Goal: Task Accomplishment & Management: Complete application form

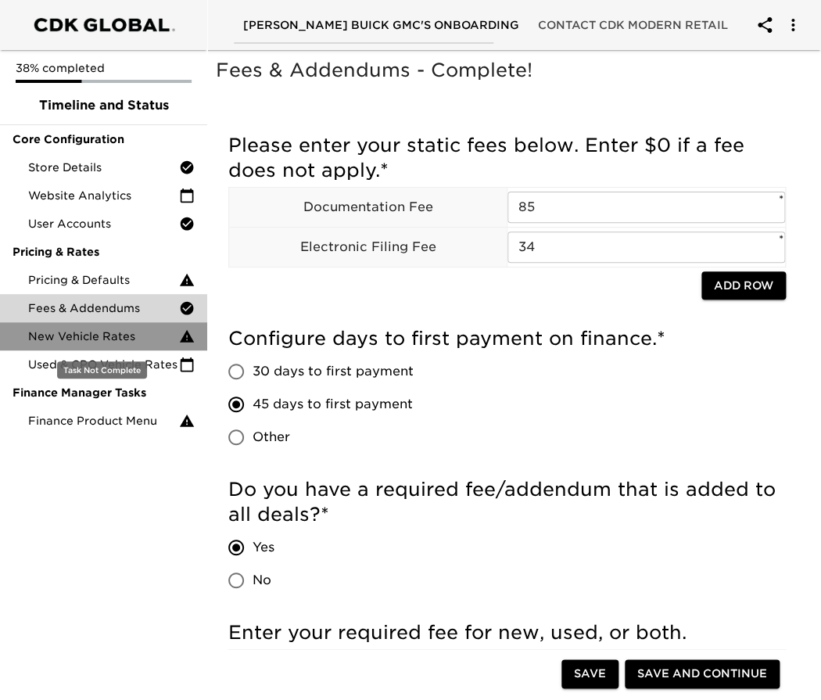
click at [127, 338] on span "New Vehicle Rates" at bounding box center [103, 336] width 151 height 16
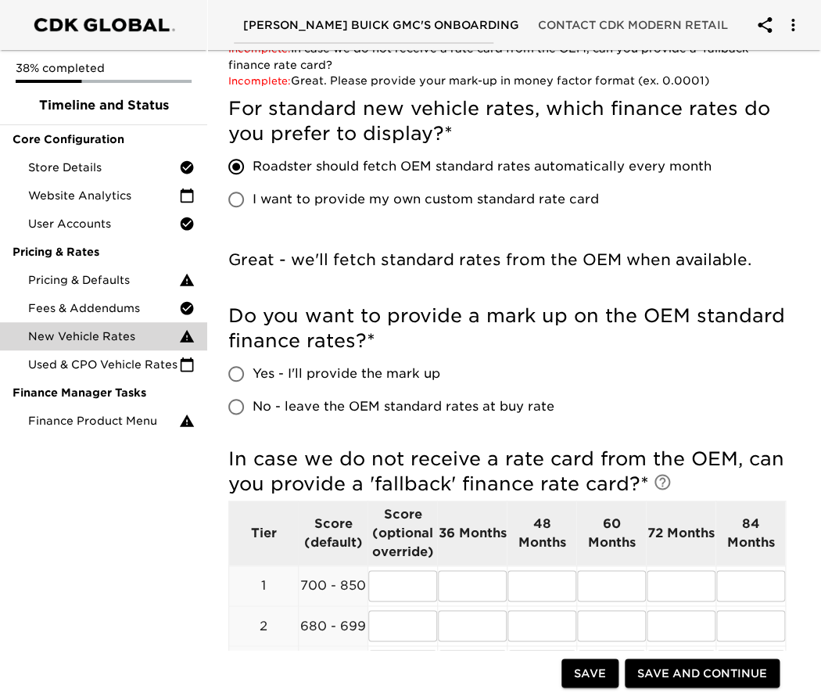
scroll to position [260, 0]
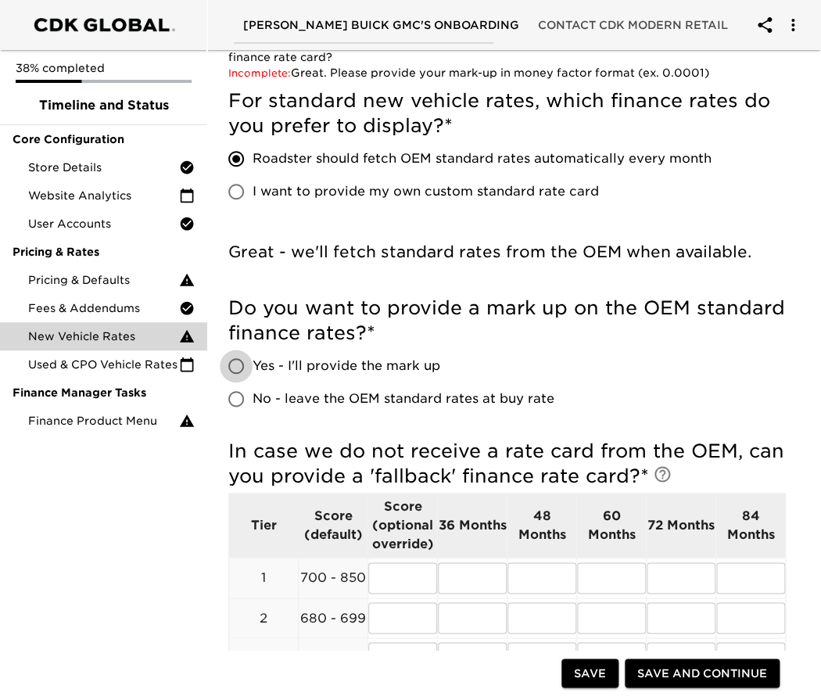
click at [238, 370] on input "Yes - I'll provide the mark up" at bounding box center [236, 365] width 33 height 33
radio input "true"
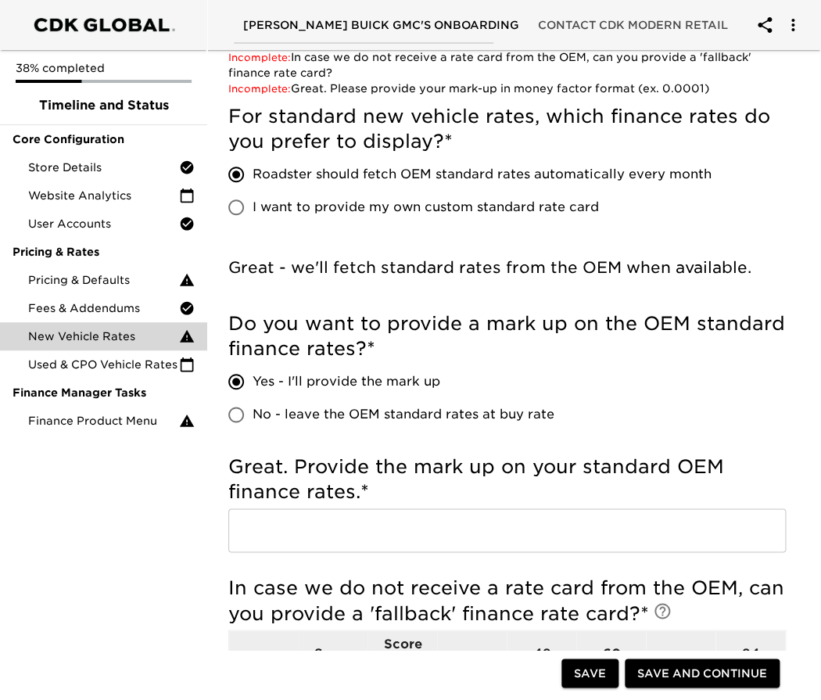
click at [301, 537] on input "text" at bounding box center [506, 530] width 557 height 44
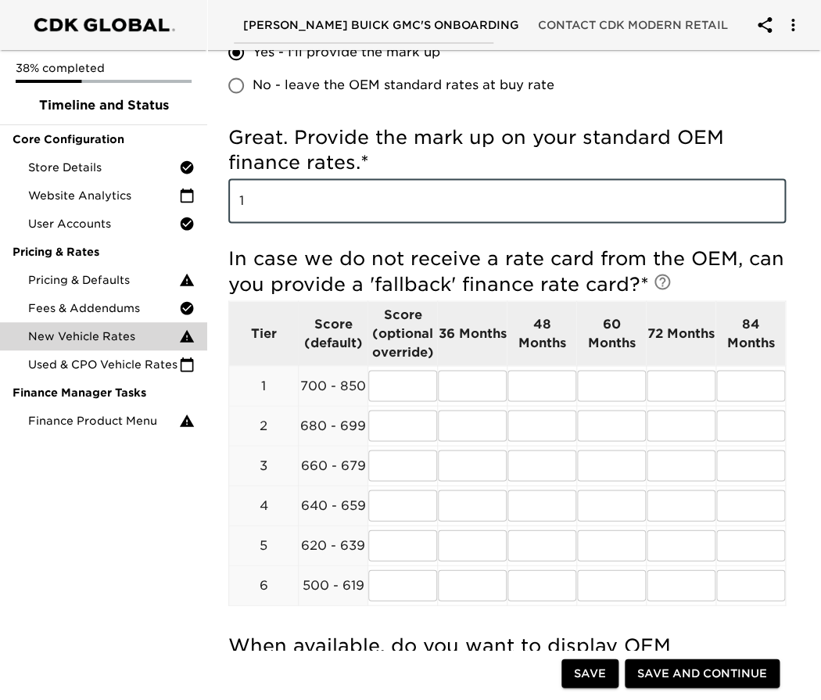
scroll to position [599, 0]
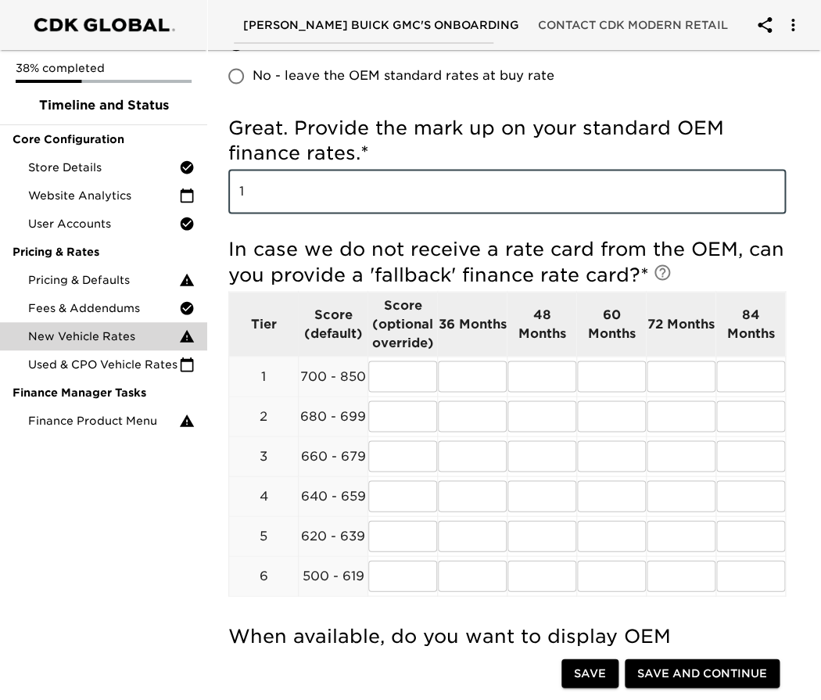
type input "1"
click at [811, 374] on div "New Vehicle Rates Overdue! Note: These rates are used to provide the customer w…" at bounding box center [507, 493] width 620 height 2068
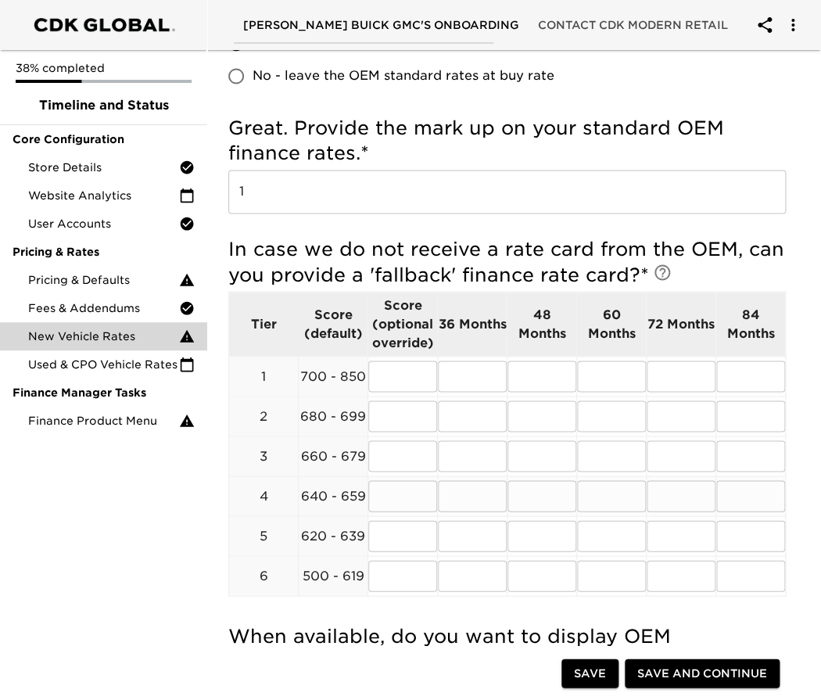
scroll to position [859, 0]
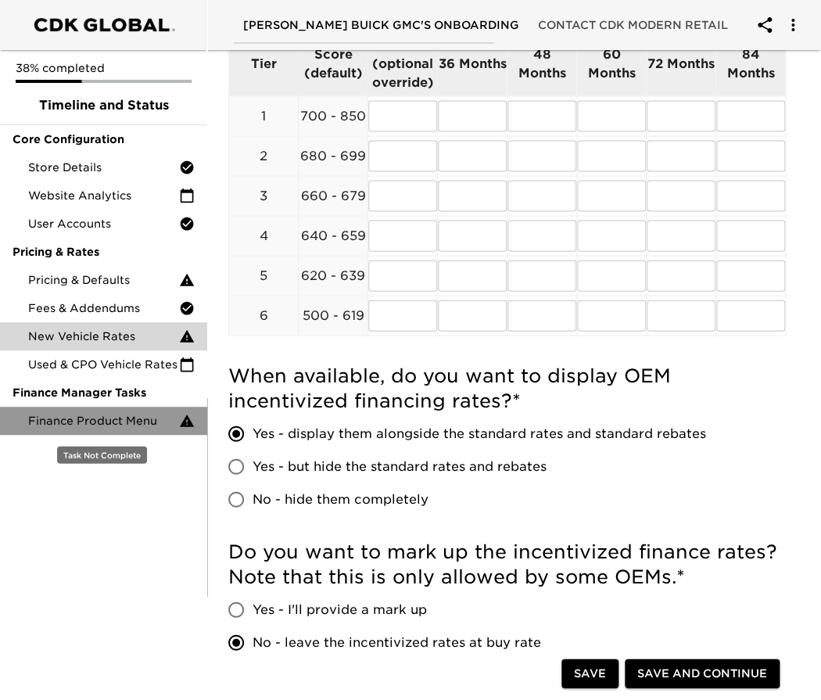
click at [186, 427] on icon at bounding box center [187, 421] width 16 height 16
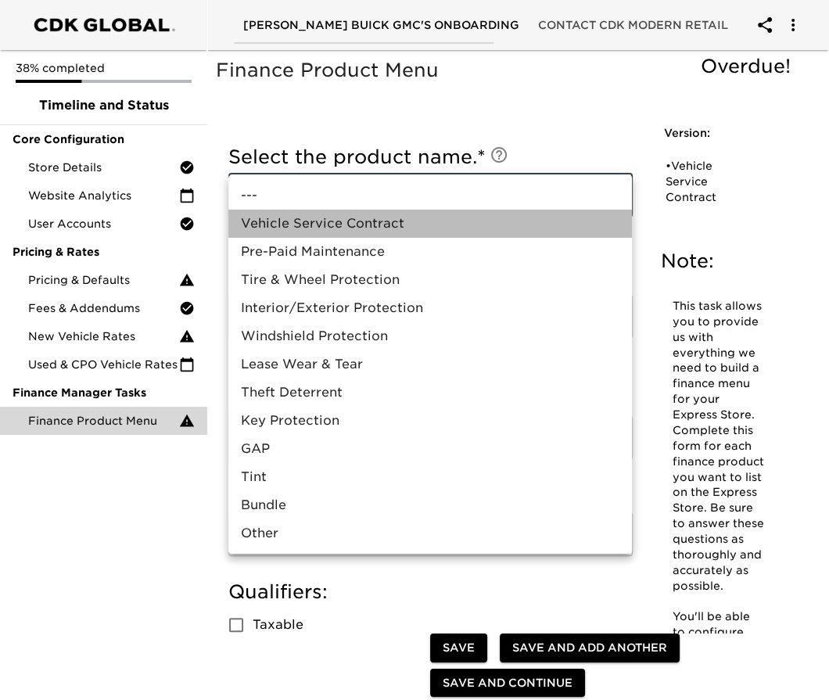
click at [465, 228] on li "Vehicle Service Contract" at bounding box center [429, 224] width 403 height 28
type input "Vehicle Service Contract"
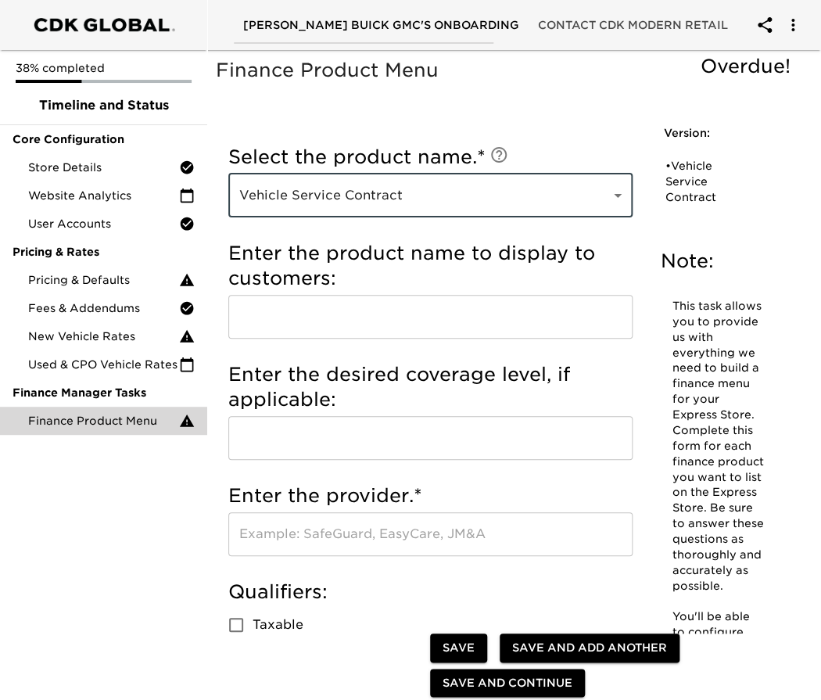
click at [418, 318] on input "text" at bounding box center [430, 317] width 404 height 44
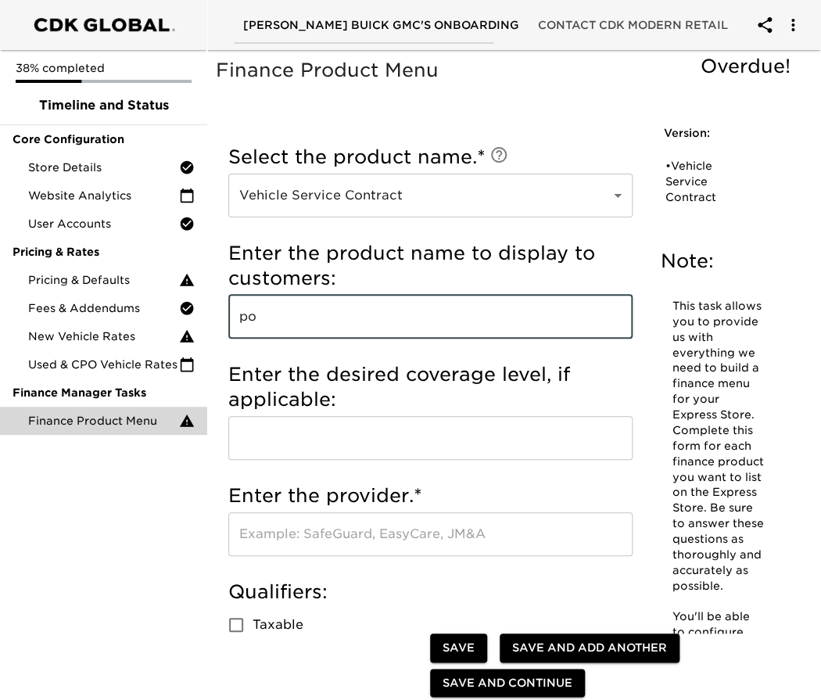
type input "p"
type input "Portfolio"
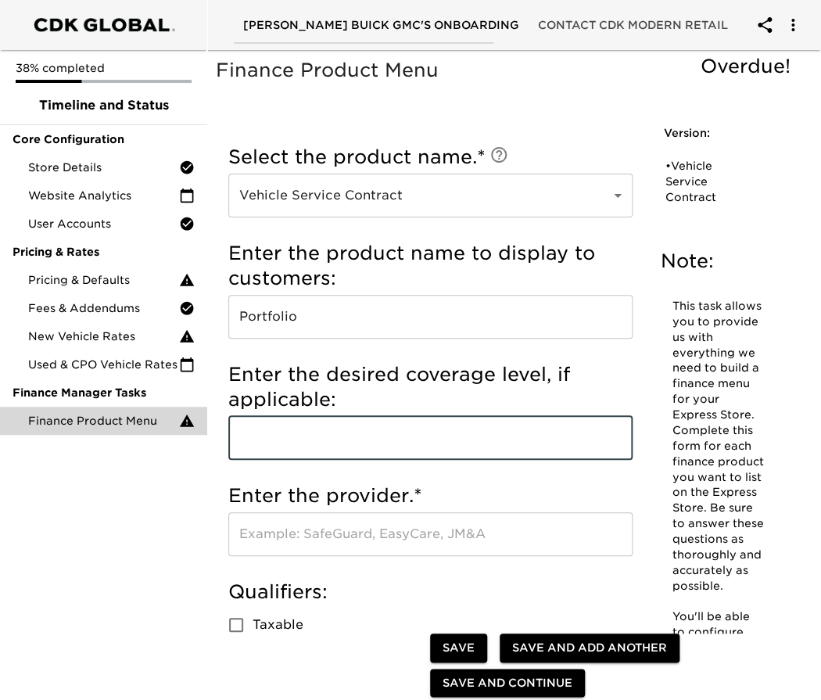
click at [507, 455] on input "text" at bounding box center [430, 438] width 404 height 44
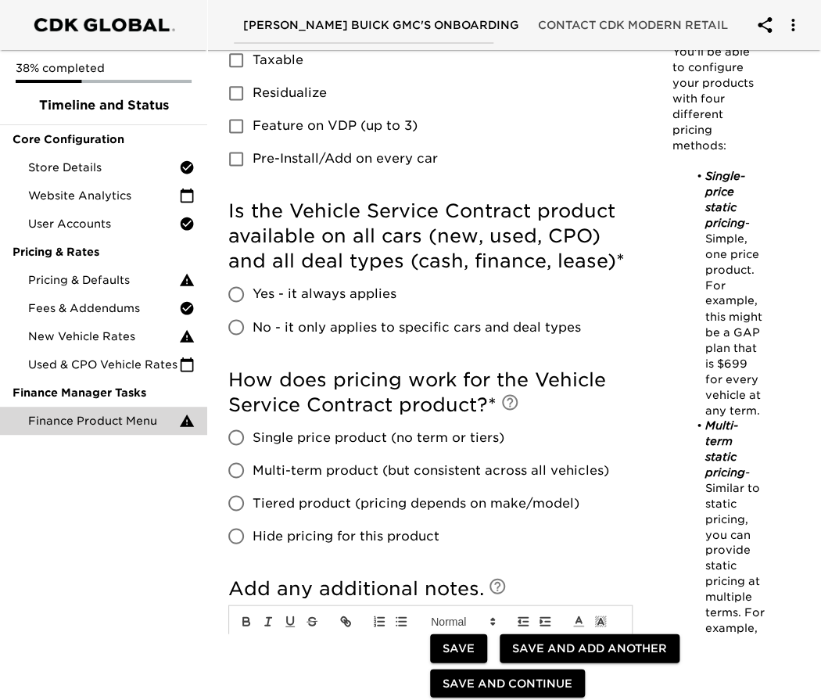
scroll to position [781, 0]
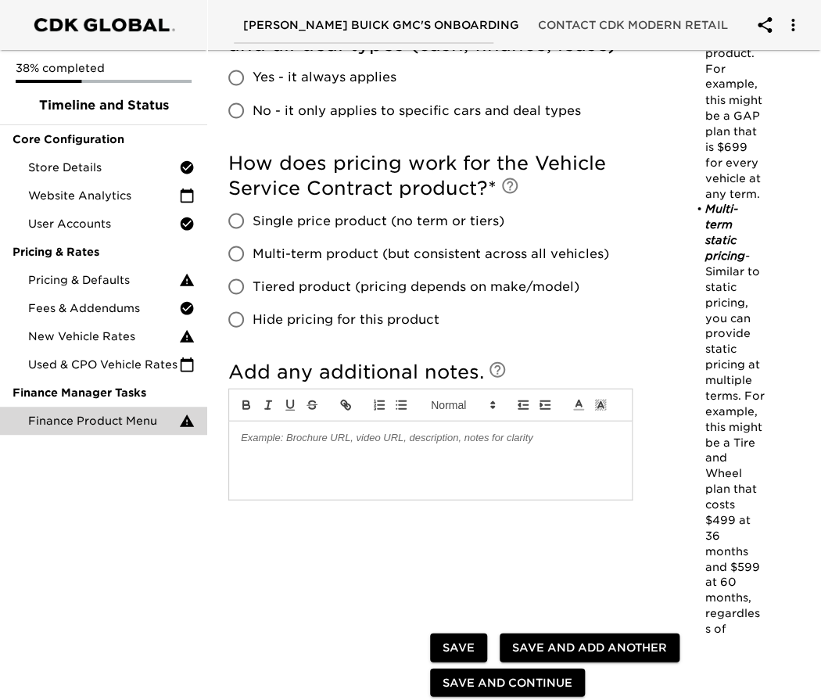
click at [231, 285] on input "Tiered product (pricing depends on make/model)" at bounding box center [236, 286] width 33 height 33
radio input "true"
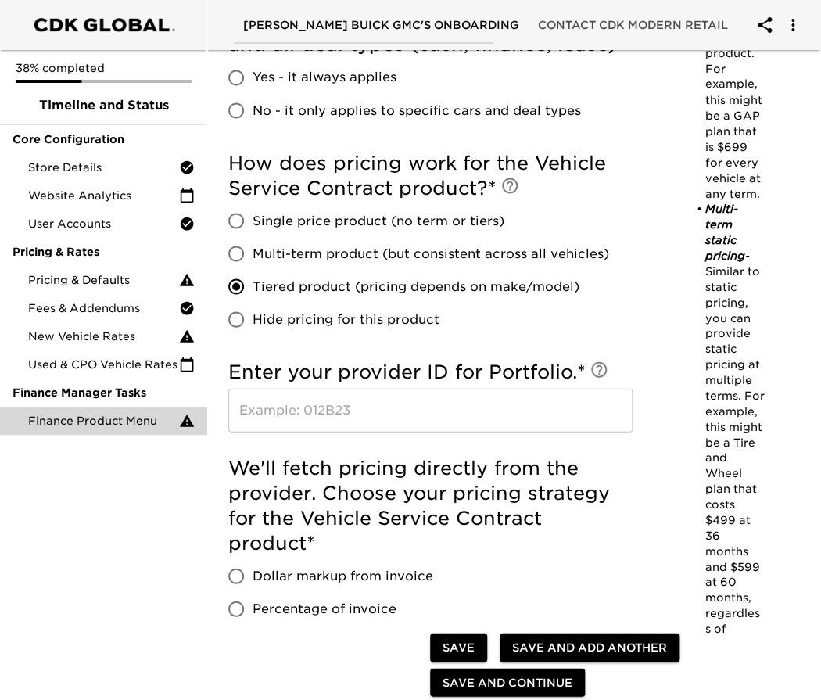
click at [349, 407] on input "text" at bounding box center [430, 410] width 404 height 44
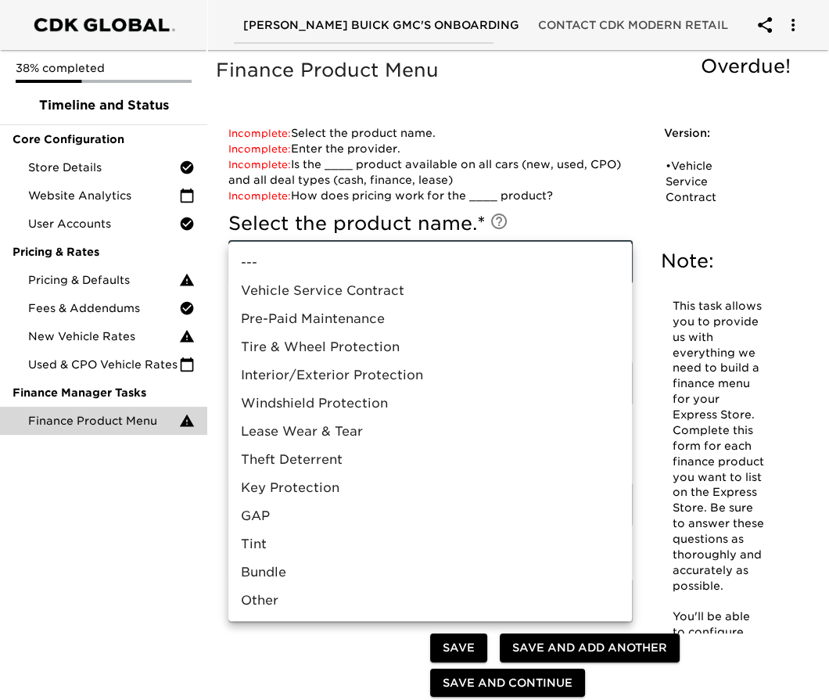
click at [421, 292] on li "Vehicle Service Contract" at bounding box center [429, 291] width 403 height 28
type input "Vehicle Service Contract"
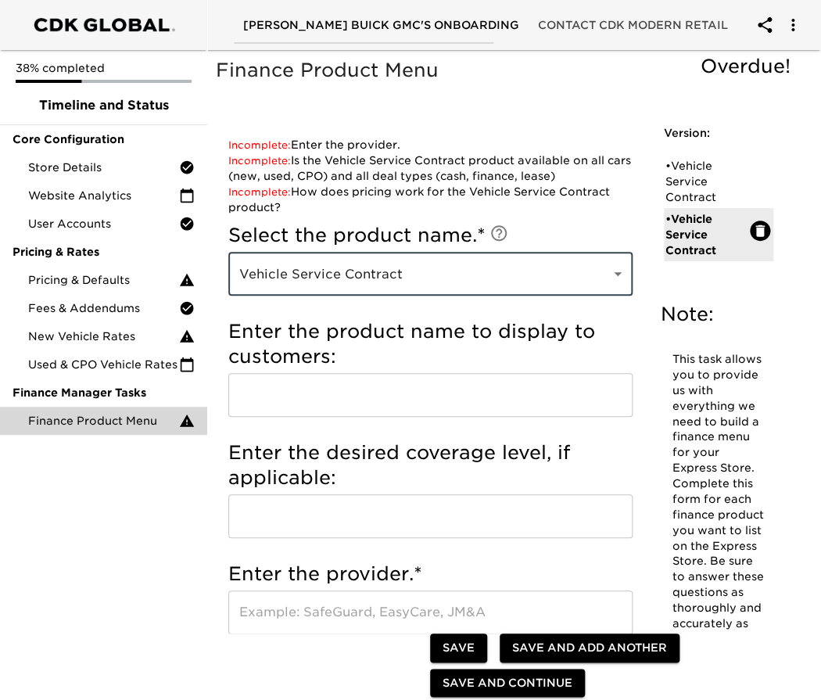
click at [457, 388] on input "text" at bounding box center [430, 395] width 404 height 44
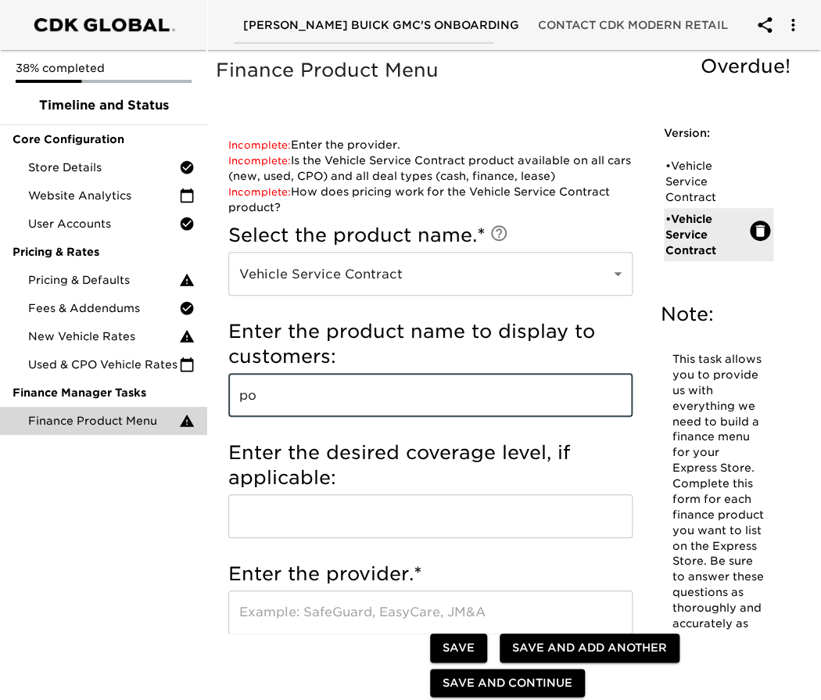
type input "p"
type input "Portfolio Protection"
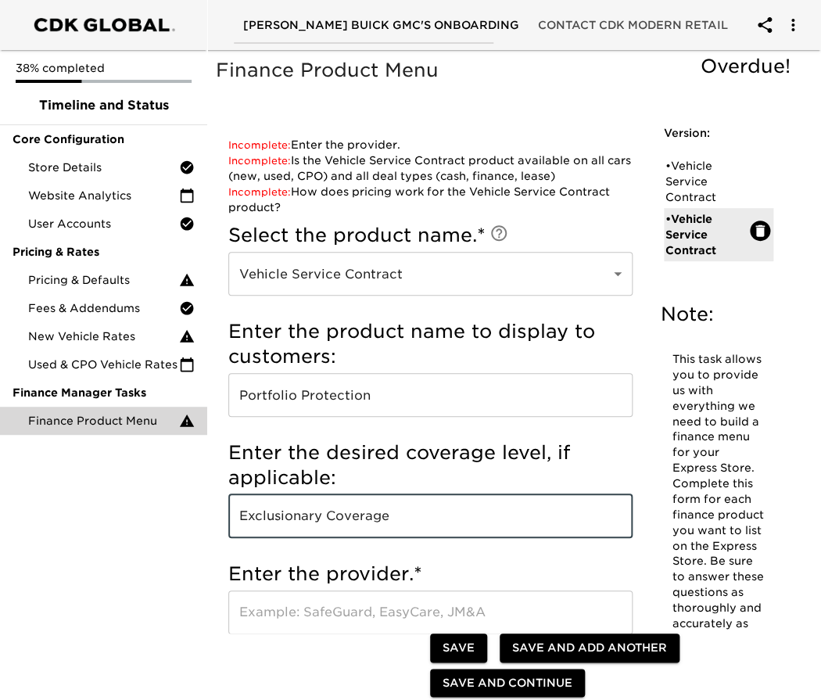
type input "Exclusionary Coverage"
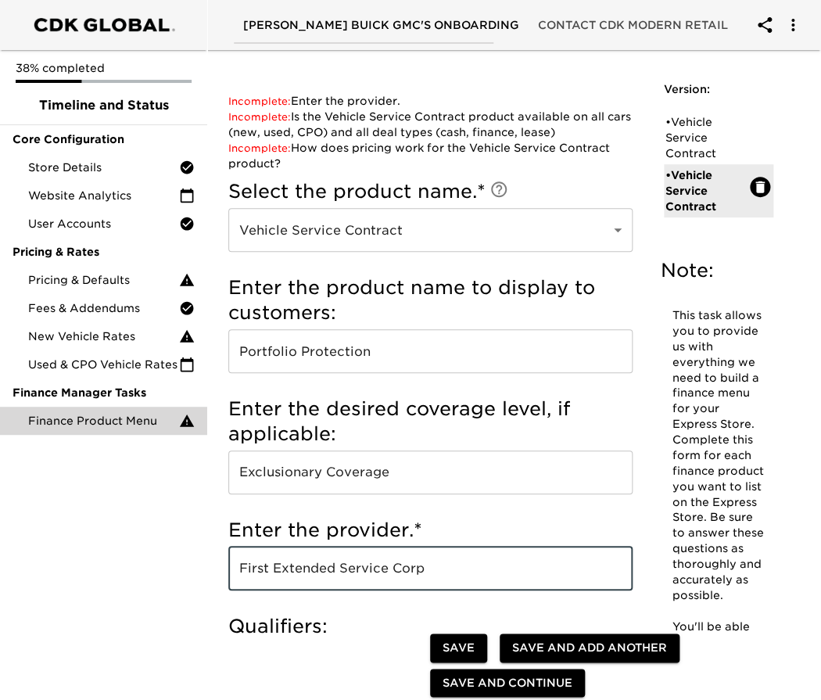
scroll to position [260, 0]
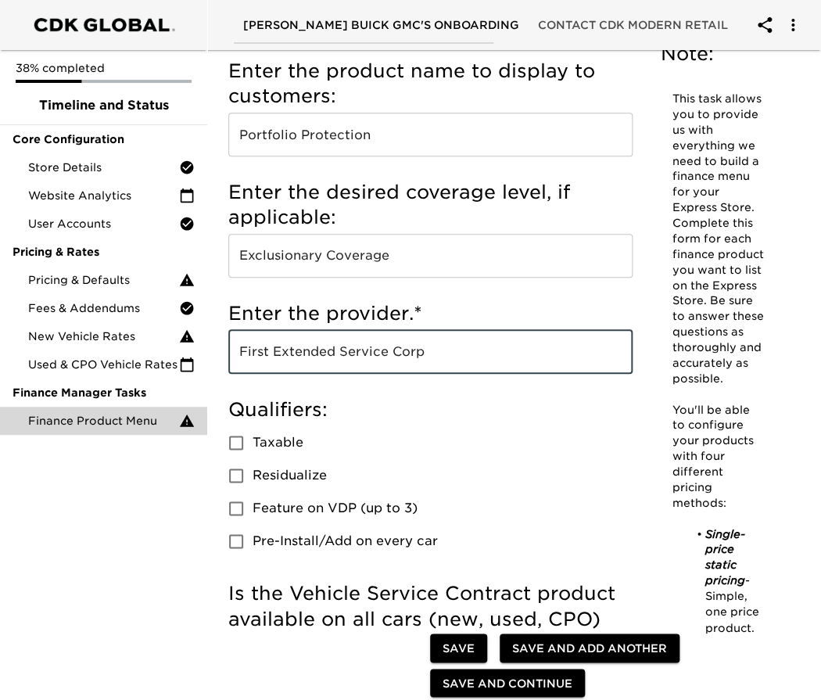
type input "First Extended Service Corp"
click at [476, 683] on span "Save and Continue" at bounding box center [507, 683] width 130 height 20
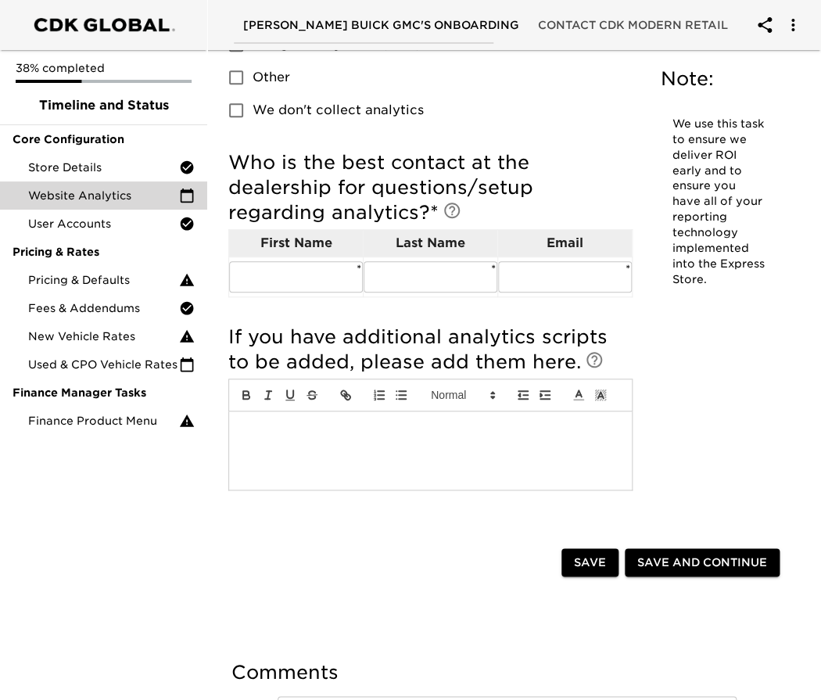
scroll to position [260, 0]
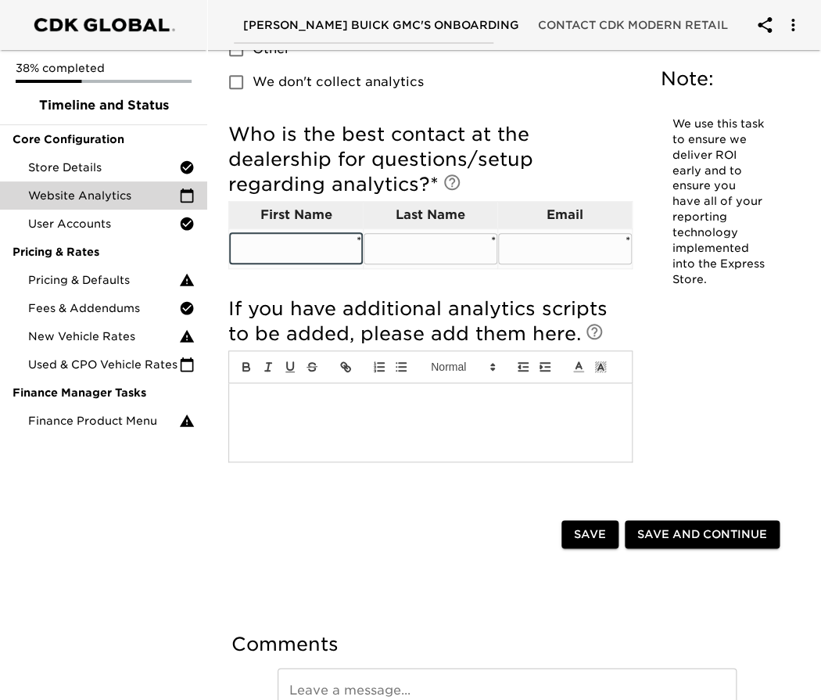
click at [329, 255] on input "text" at bounding box center [296, 248] width 134 height 31
type input "[PERSON_NAME]"
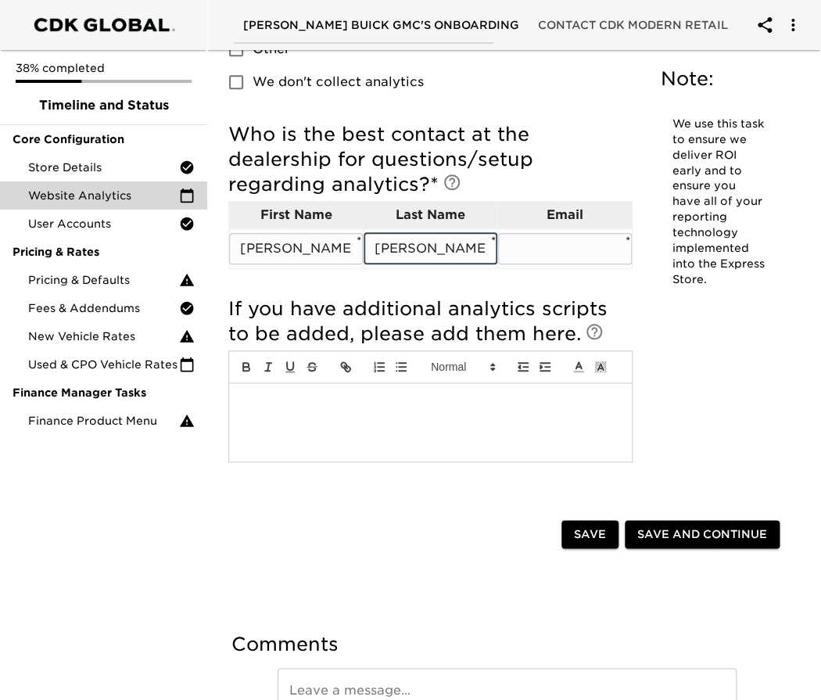
type input "[PERSON_NAME]"
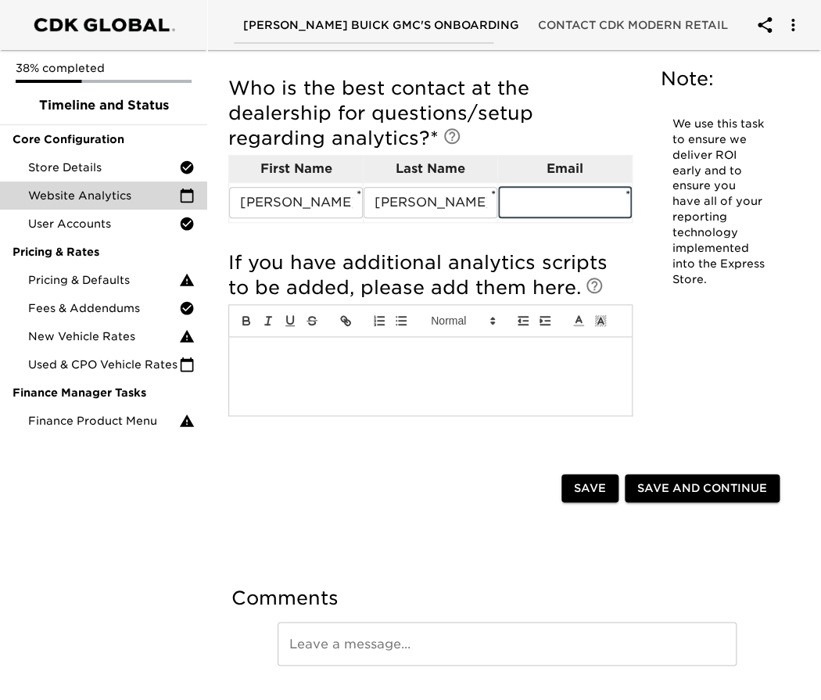
scroll to position [345, 0]
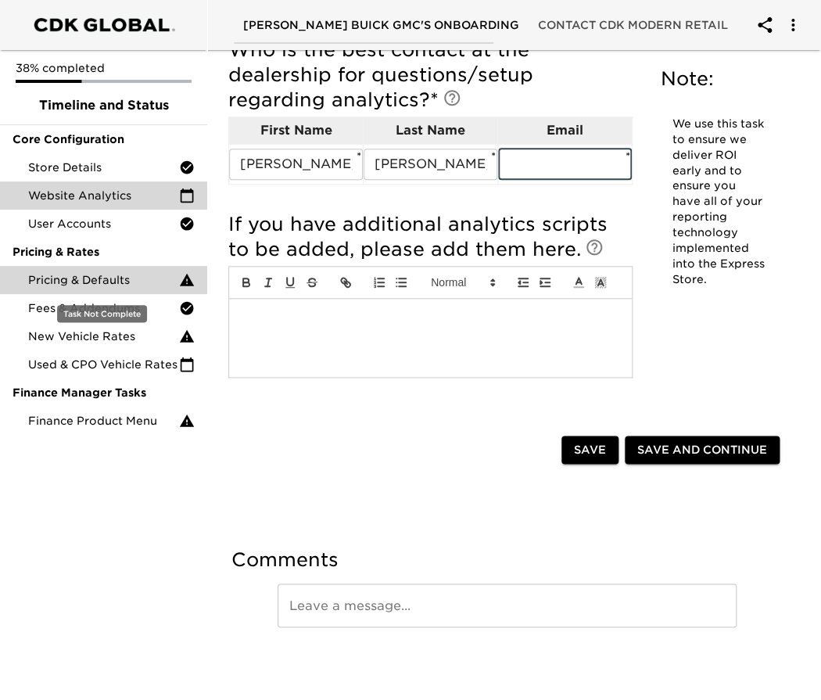
click at [105, 282] on span "Pricing & Defaults" at bounding box center [103, 280] width 151 height 16
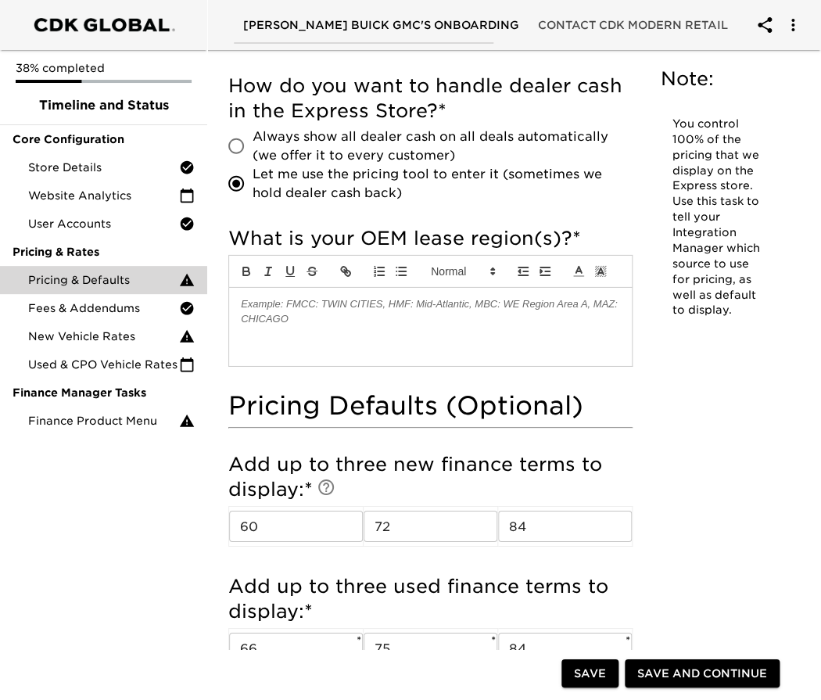
scroll to position [1302, 0]
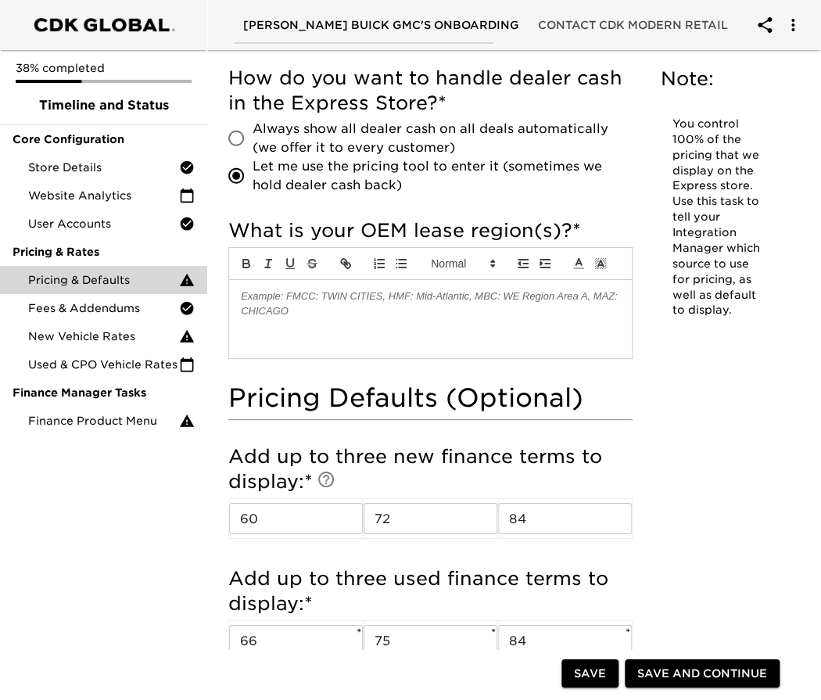
click at [357, 305] on div at bounding box center [430, 319] width 403 height 78
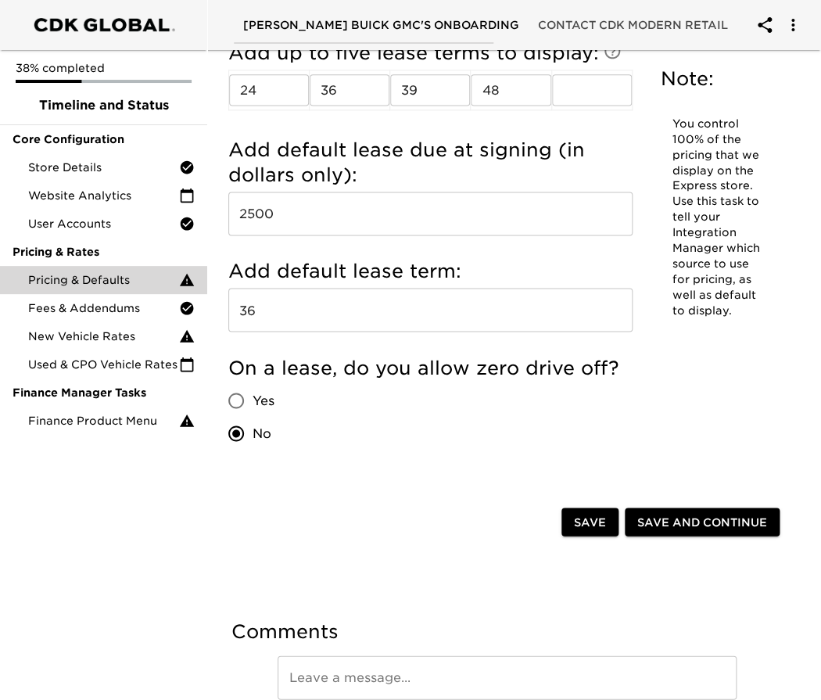
scroll to position [2344, 0]
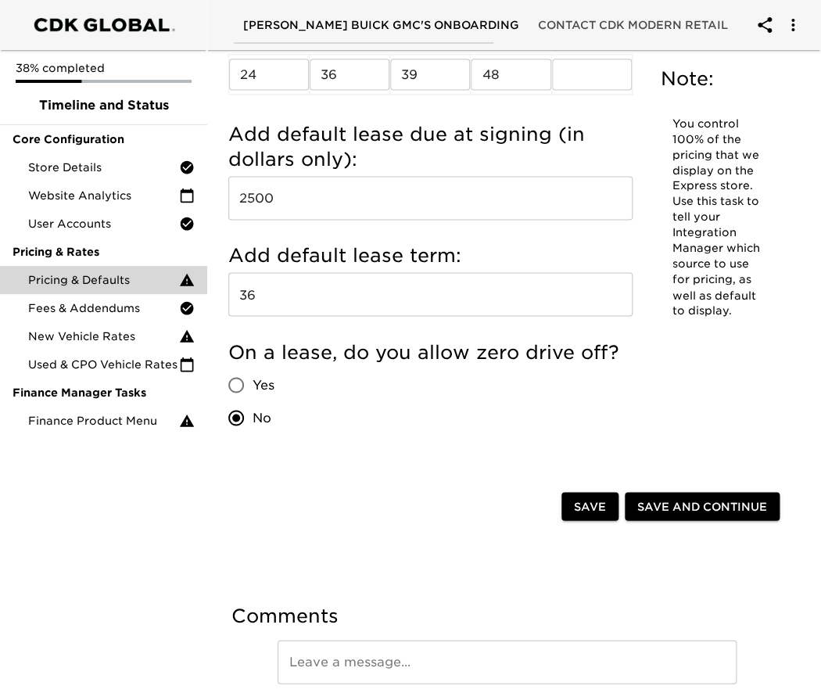
click at [686, 503] on span "Save and Continue" at bounding box center [702, 506] width 130 height 20
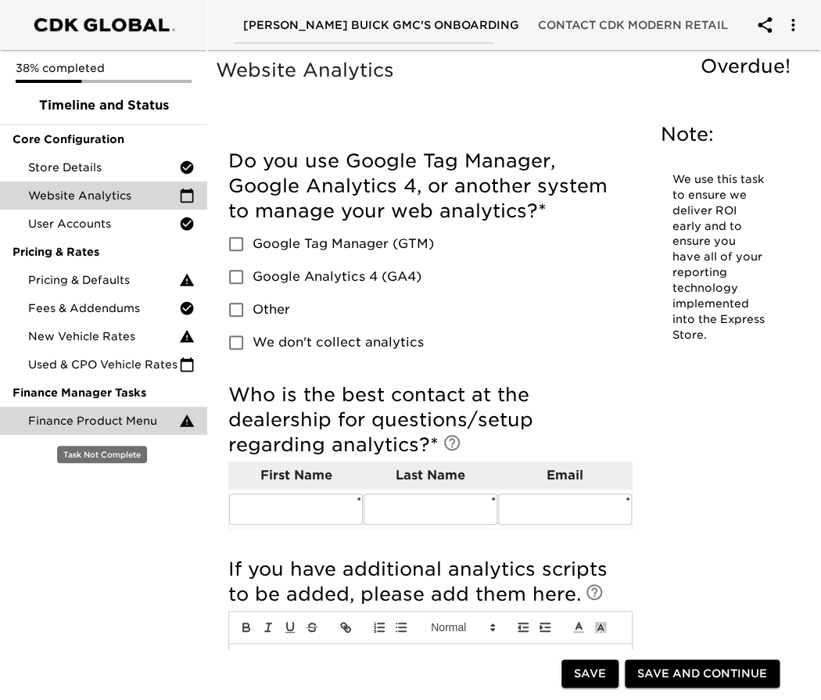
click at [97, 418] on span "Finance Product Menu" at bounding box center [103, 421] width 151 height 16
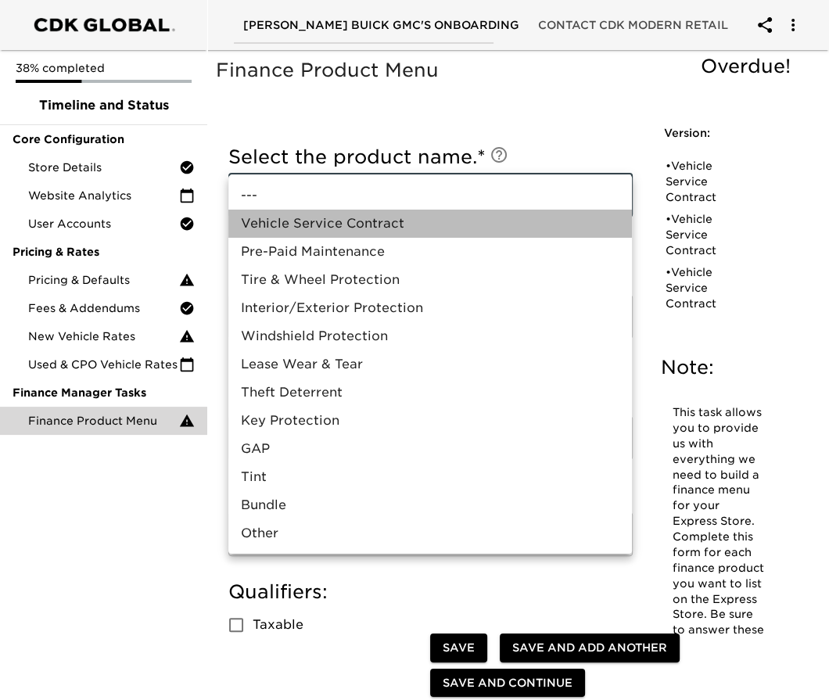
click at [371, 220] on li "Vehicle Service Contract" at bounding box center [429, 224] width 403 height 28
type input "Vehicle Service Contract"
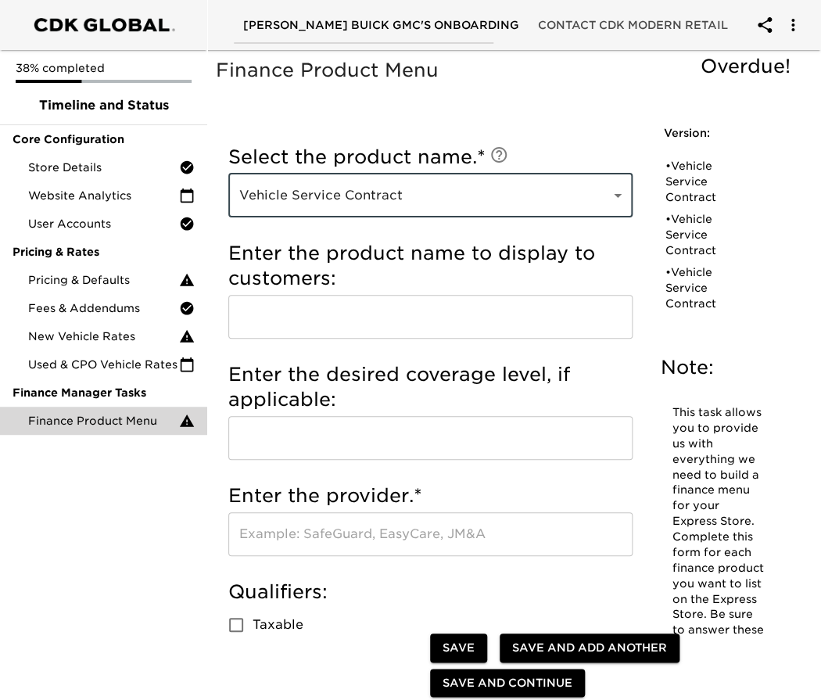
click at [309, 315] on input "text" at bounding box center [430, 317] width 404 height 44
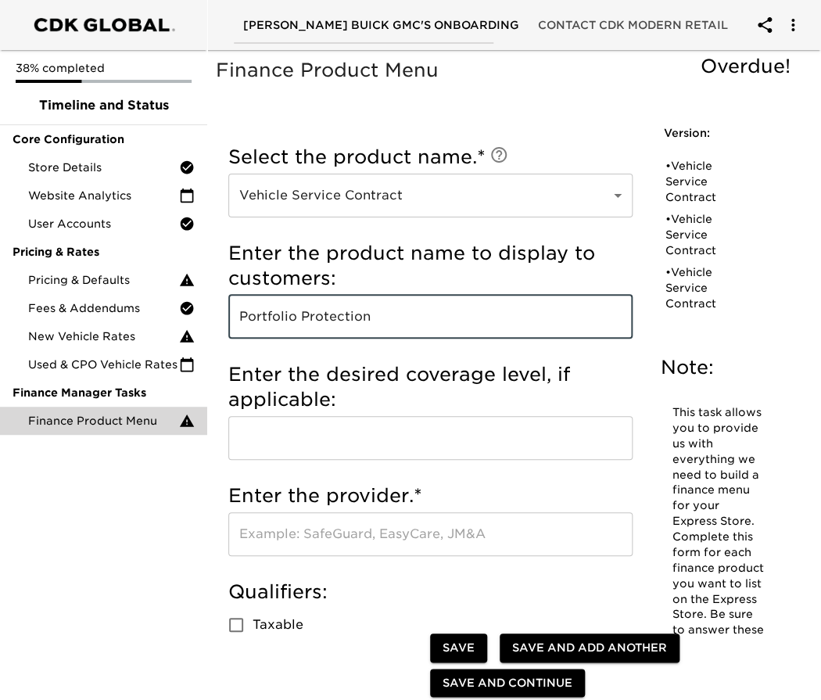
type input "Portfolio Protection"
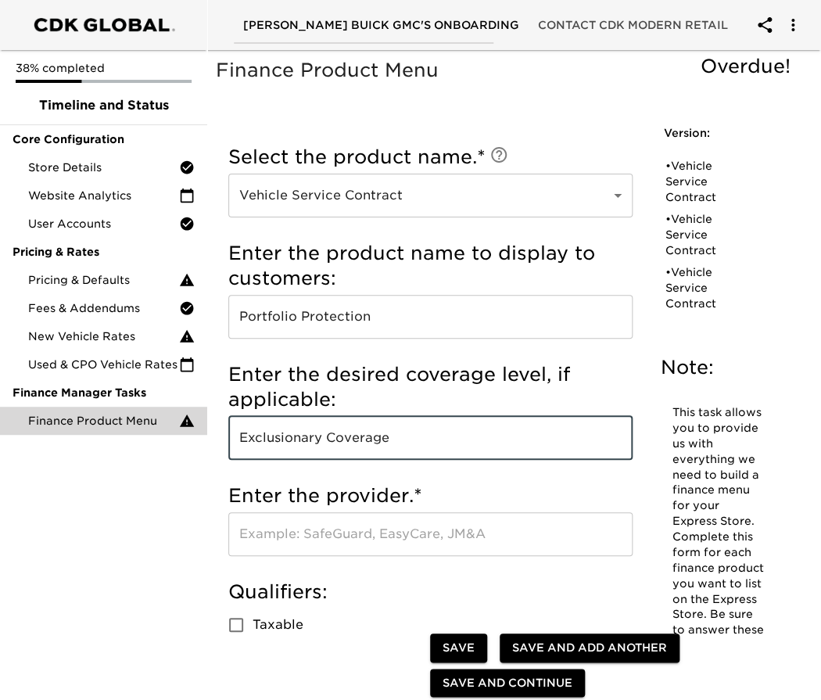
type input "Exclusionary Coverage"
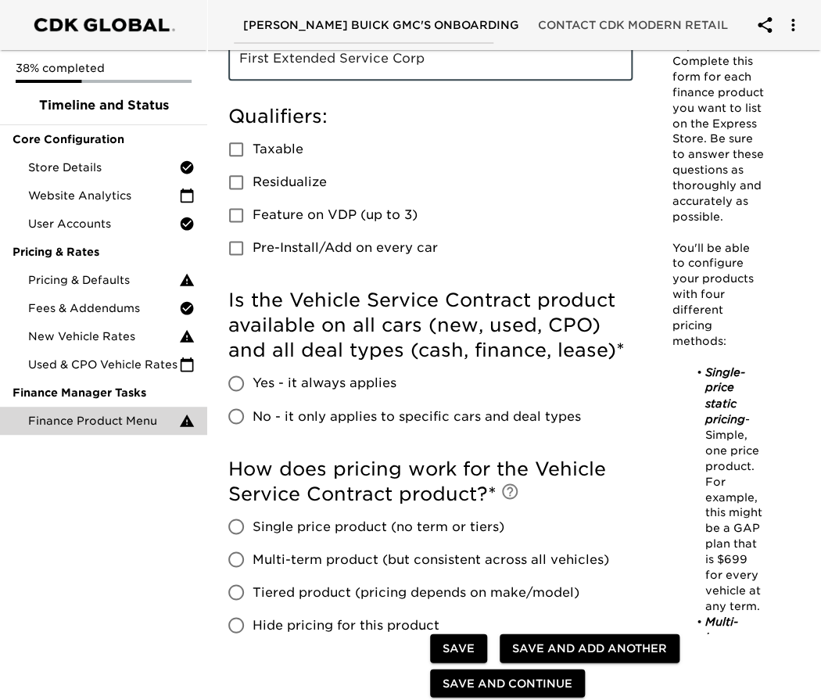
scroll to position [480, 0]
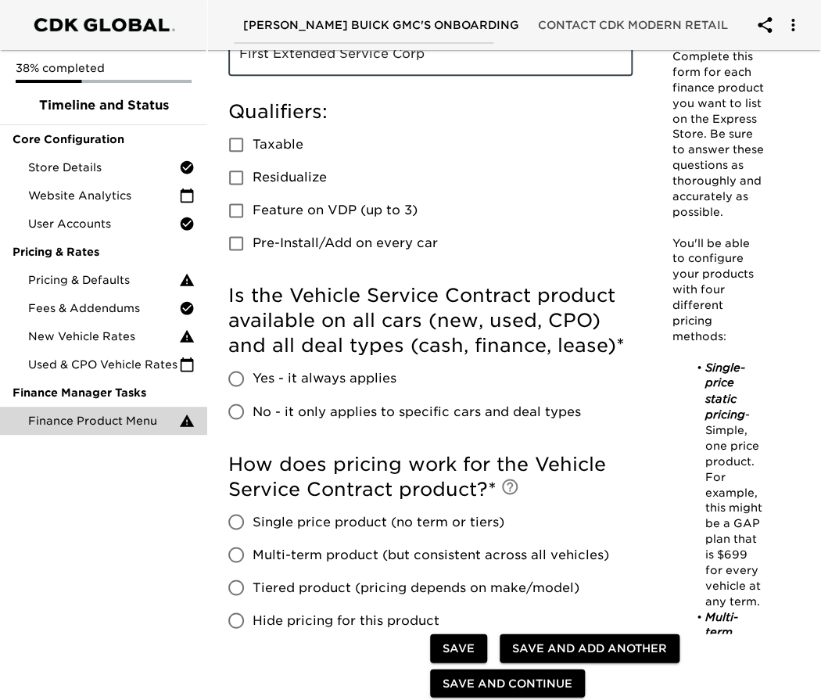
type input "First Extended Service Corp"
click at [226, 412] on input "No - it only applies to specific cars and deal types" at bounding box center [236, 411] width 33 height 33
radio input "true"
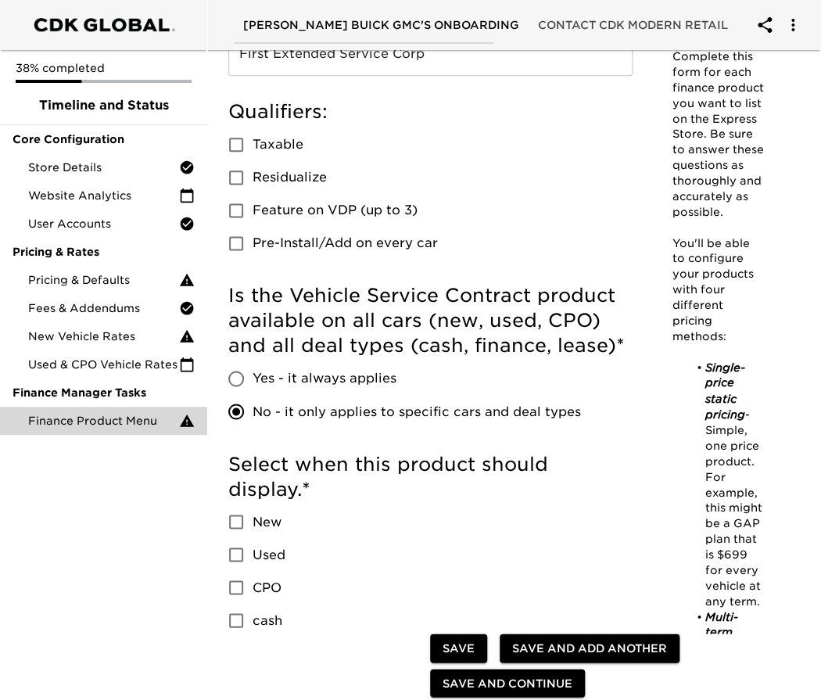
click at [232, 517] on input "New" at bounding box center [236, 521] width 33 height 33
checkbox input "true"
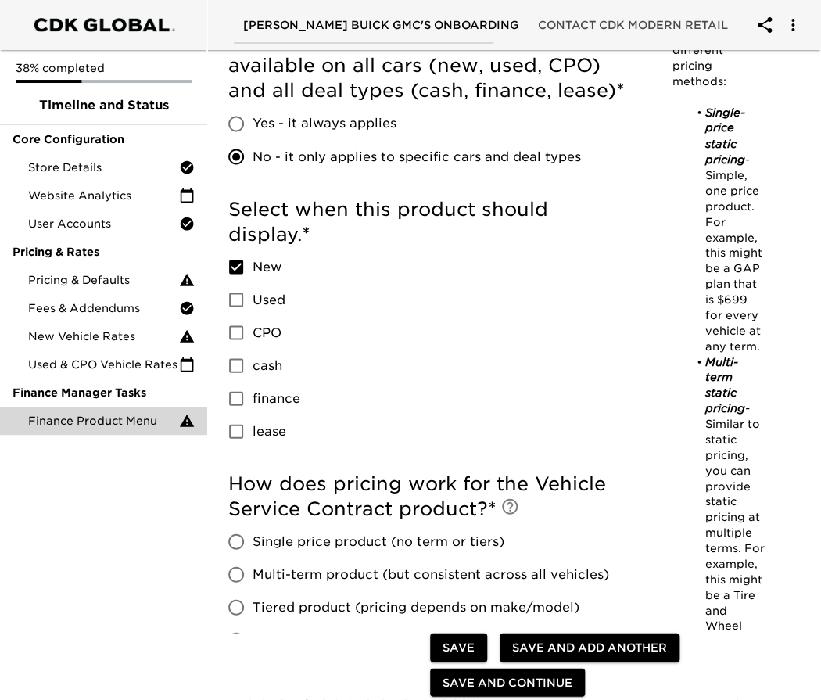
scroll to position [741, 0]
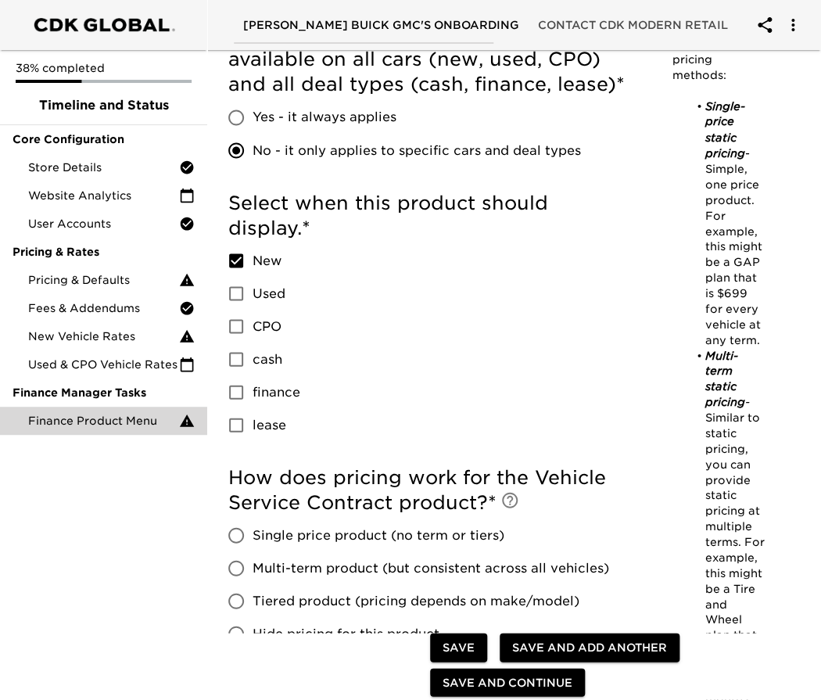
click at [235, 388] on input "finance" at bounding box center [236, 391] width 33 height 33
checkbox input "true"
click at [235, 424] on input "lease" at bounding box center [236, 424] width 33 height 33
checkbox input "true"
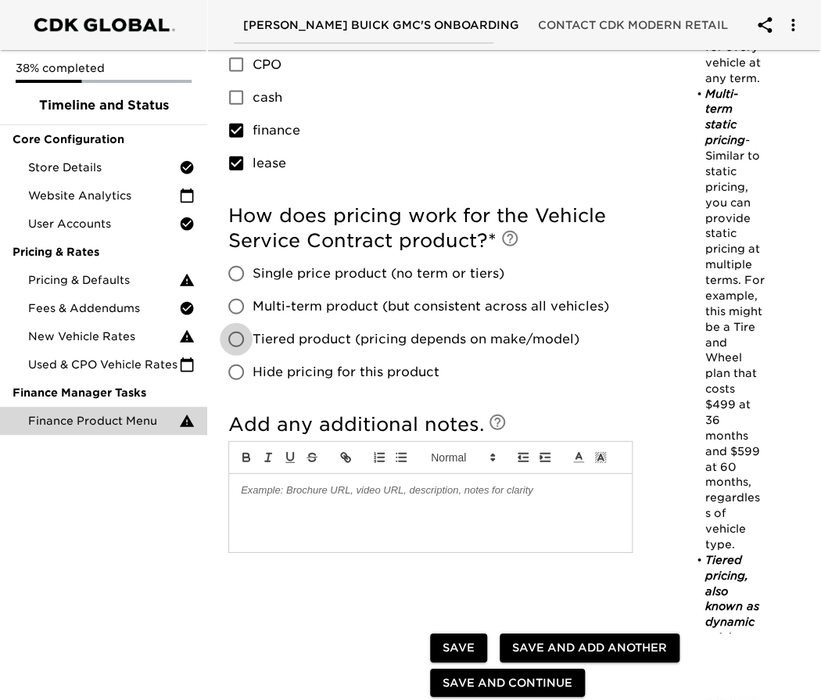
click at [234, 335] on input "Tiered product (pricing depends on make/model)" at bounding box center [236, 339] width 33 height 33
radio input "true"
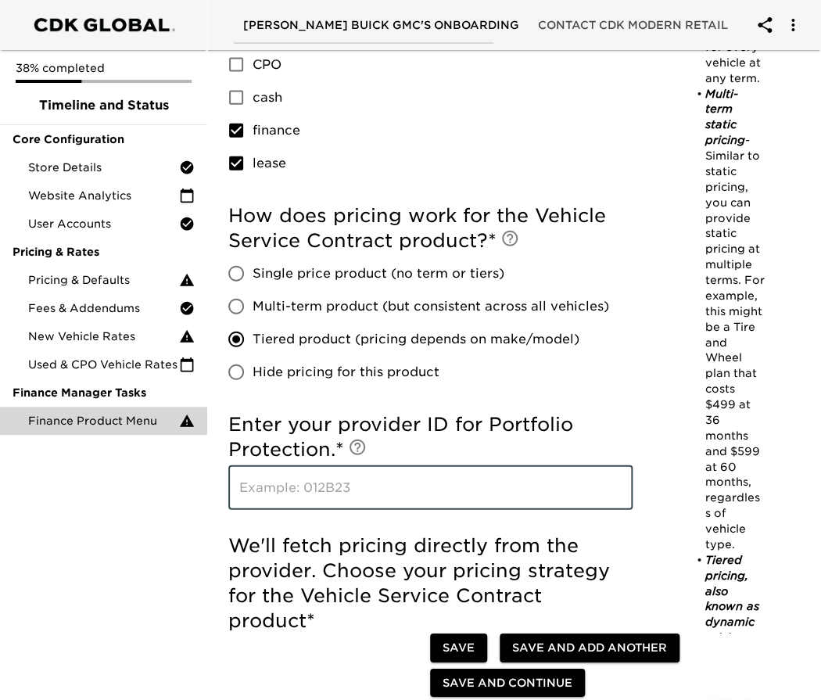
click at [352, 495] on input "text" at bounding box center [430, 488] width 404 height 44
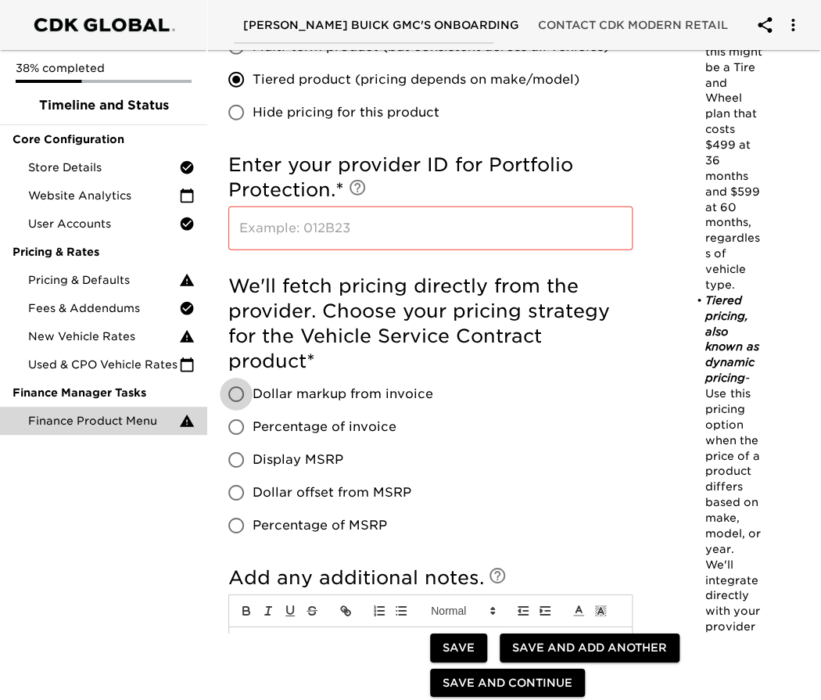
click at [236, 391] on input "Dollar markup from invoice" at bounding box center [236, 394] width 33 height 33
radio input "true"
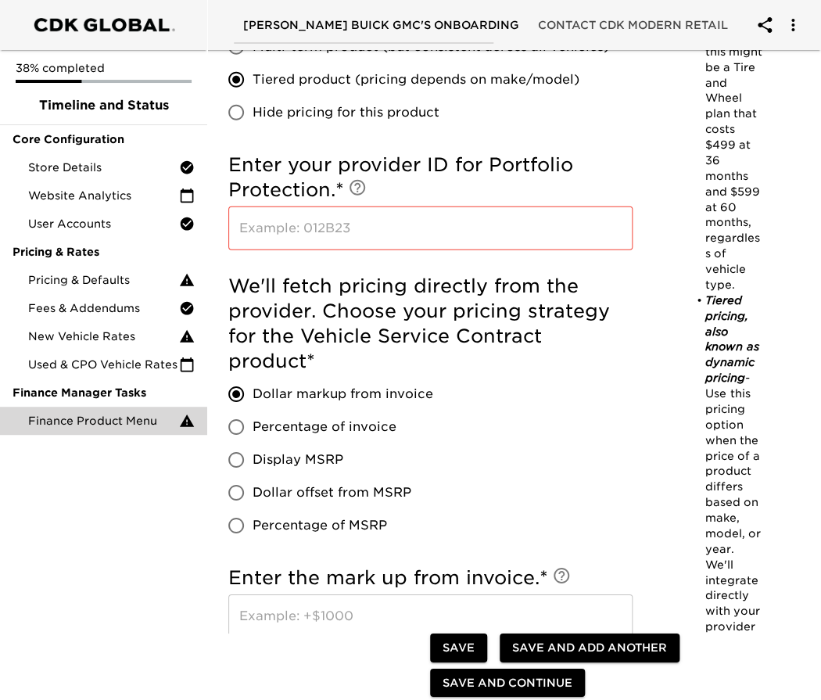
click at [290, 618] on input "text" at bounding box center [430, 616] width 404 height 44
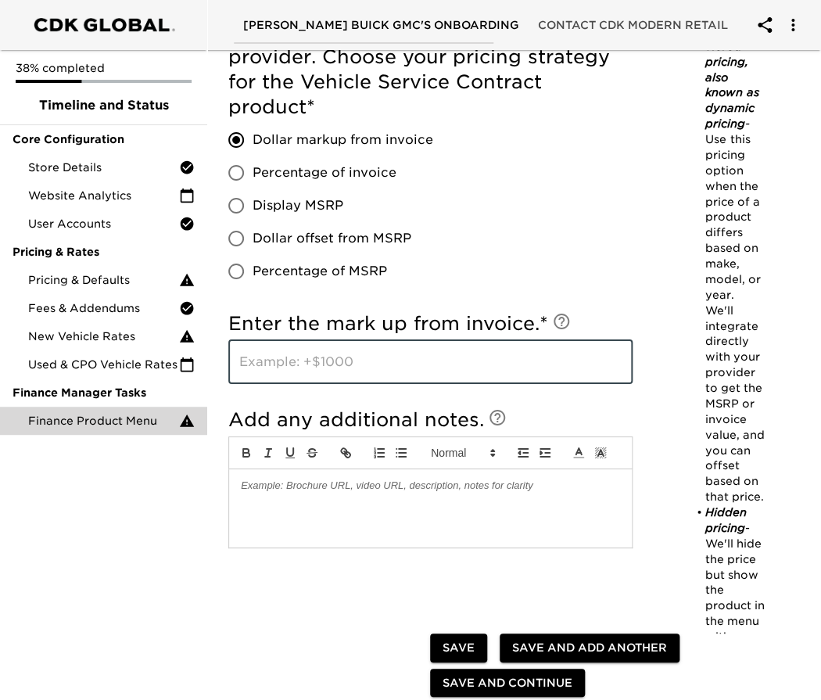
scroll to position [1523, 0]
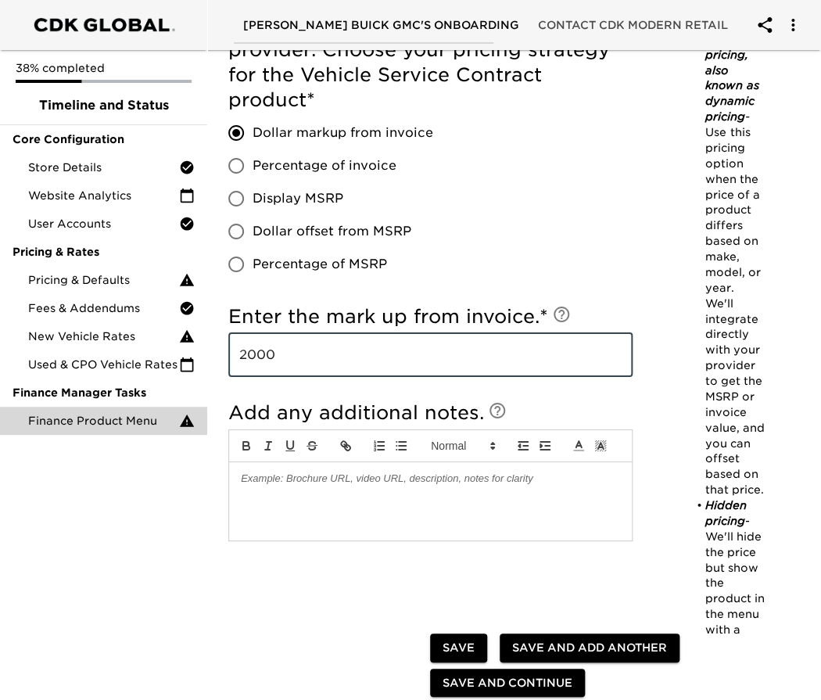
type input "2000"
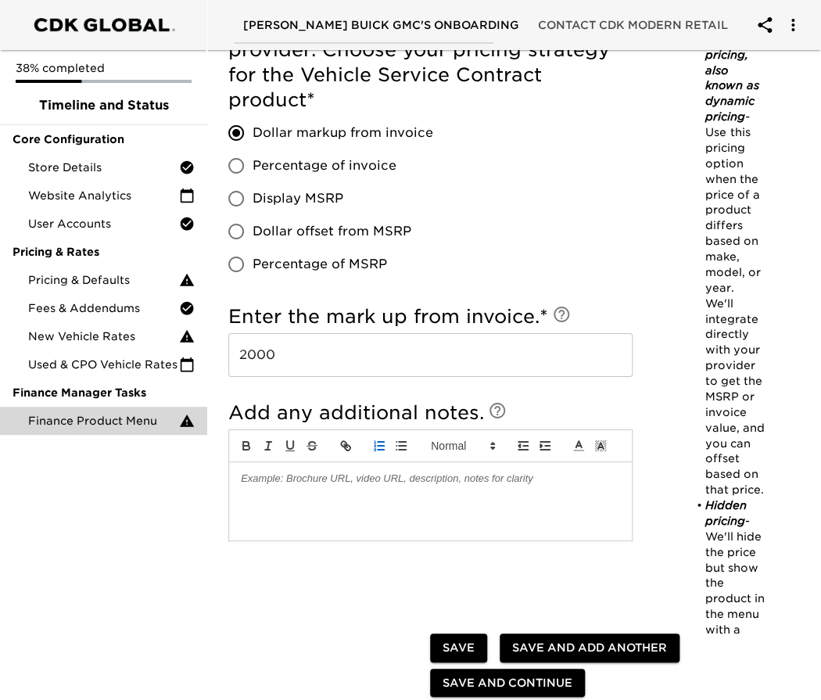
type button "ordered"
type button "bullet"
type button "-1"
type button "+1"
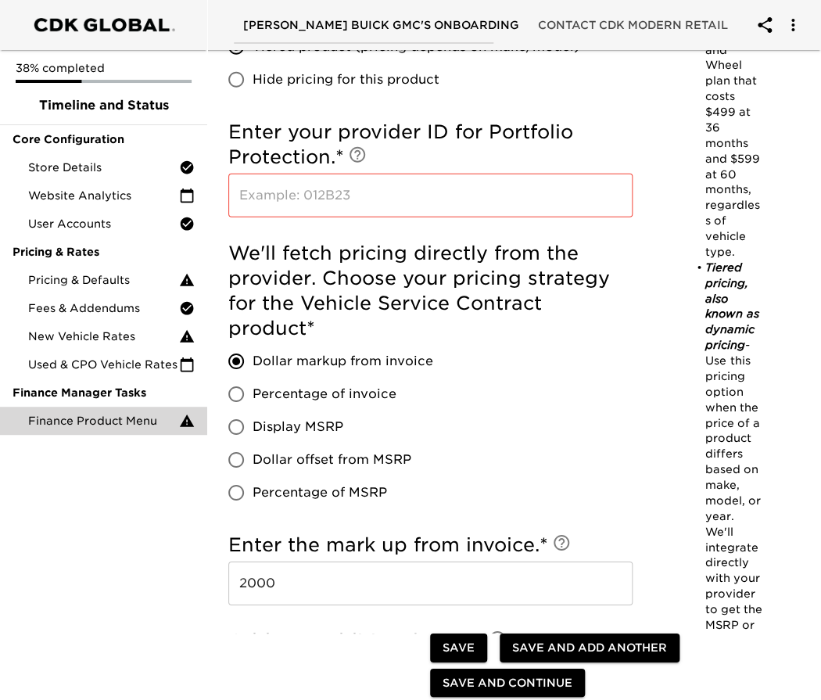
scroll to position [1302, 0]
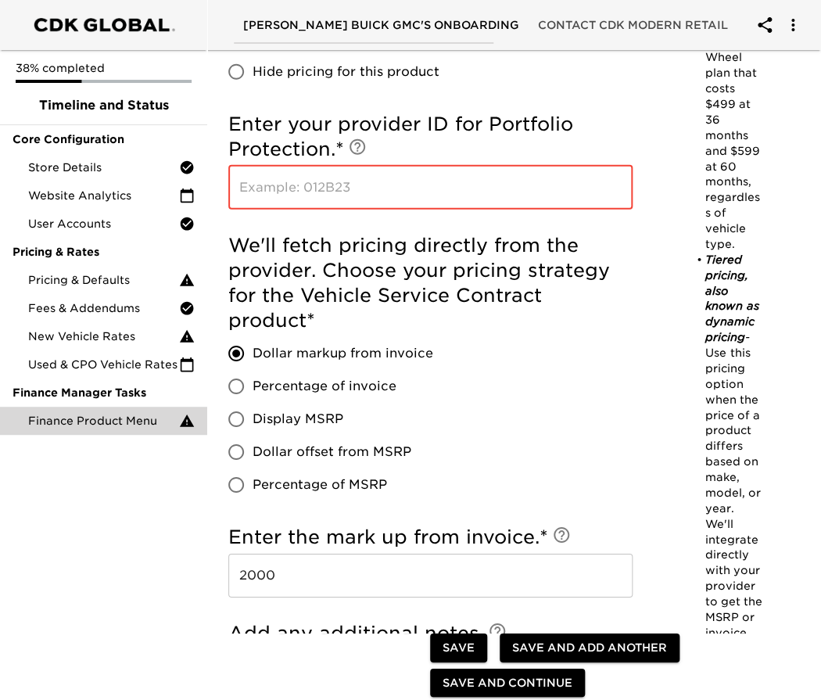
click at [292, 195] on input "text" at bounding box center [430, 188] width 404 height 44
paste input "[EMAIL_ADDRESS][DOMAIN_NAME]"
type input "[EMAIL_ADDRESS][DOMAIN_NAME]"
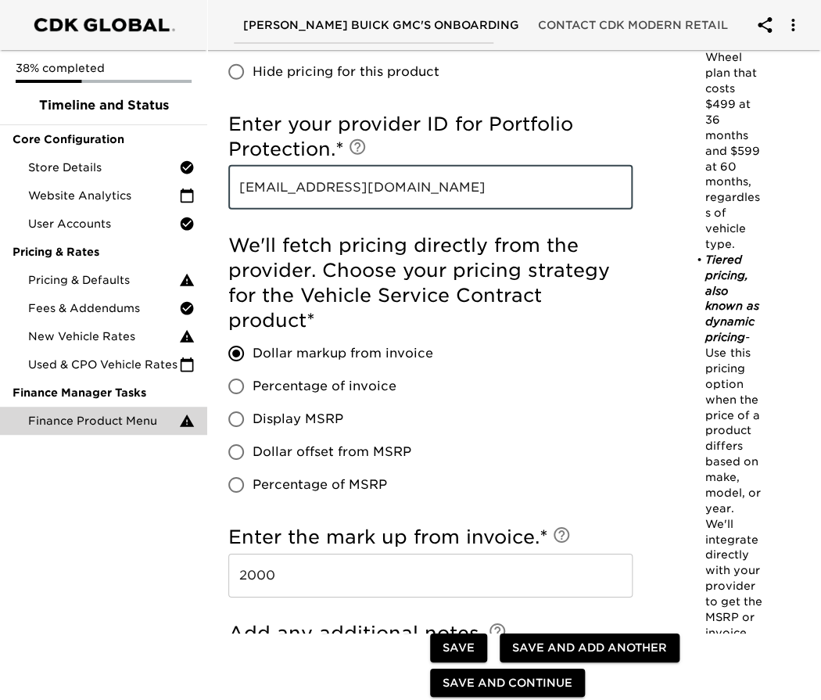
drag, startPoint x: 393, startPoint y: 186, endPoint x: 226, endPoint y: 195, distance: 167.5
type input "BONA25107"
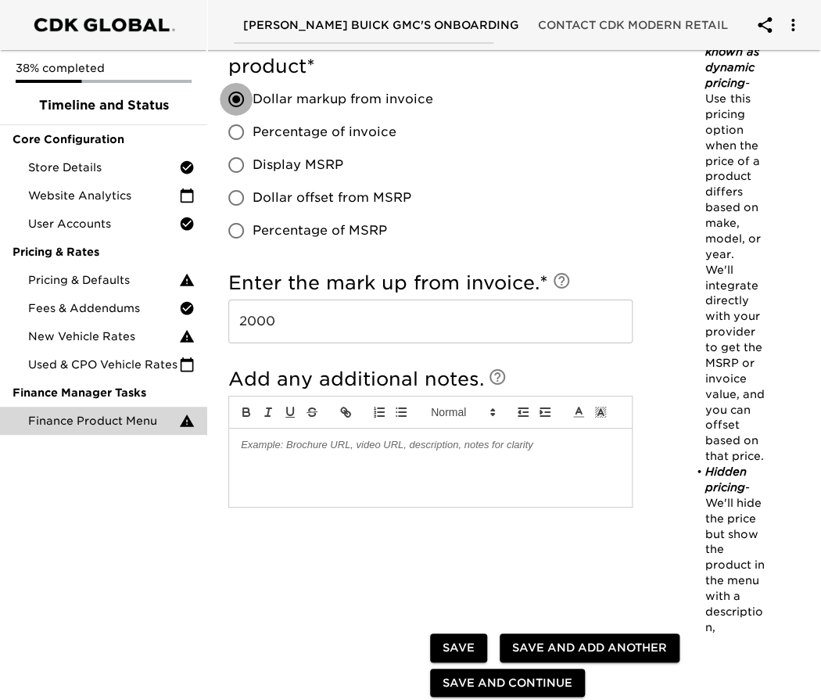
scroll to position [1563, 0]
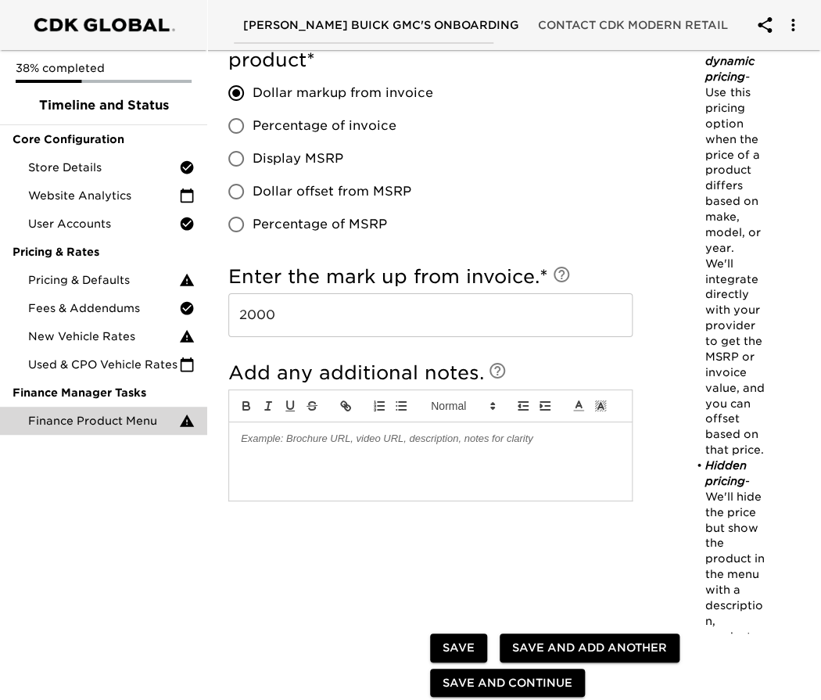
click at [342, 476] on div at bounding box center [430, 461] width 403 height 78
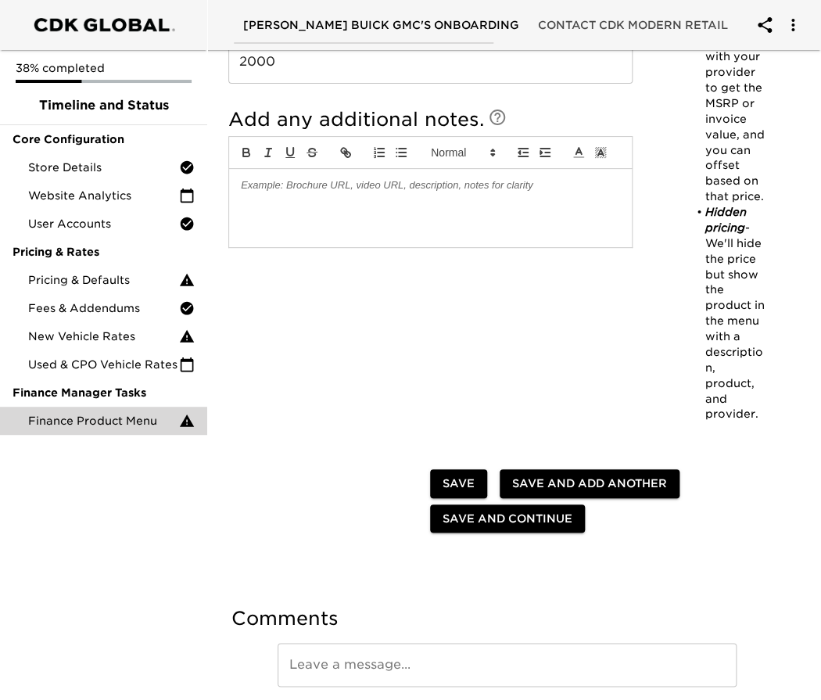
scroll to position [1824, 0]
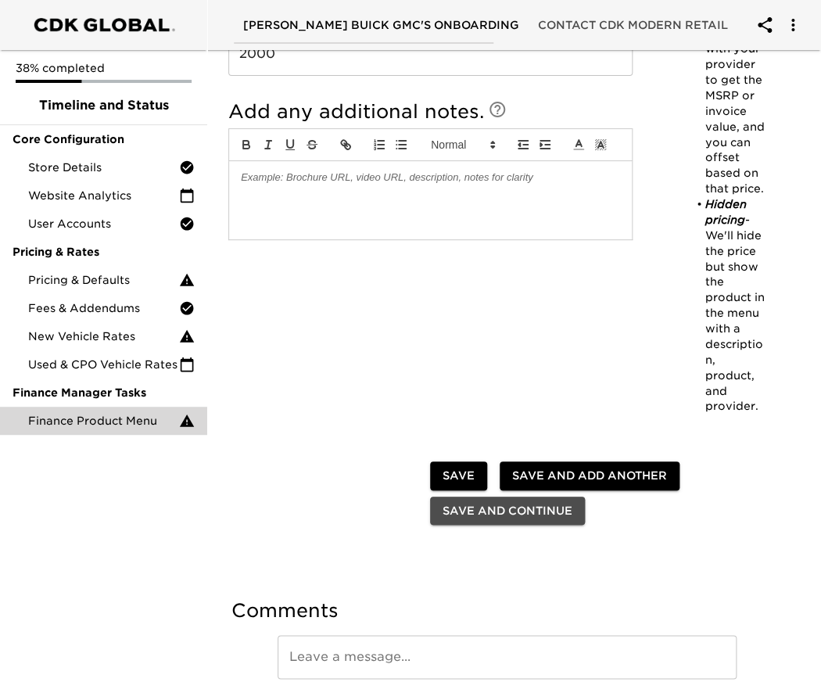
click at [486, 501] on span "Save and Continue" at bounding box center [507, 511] width 130 height 20
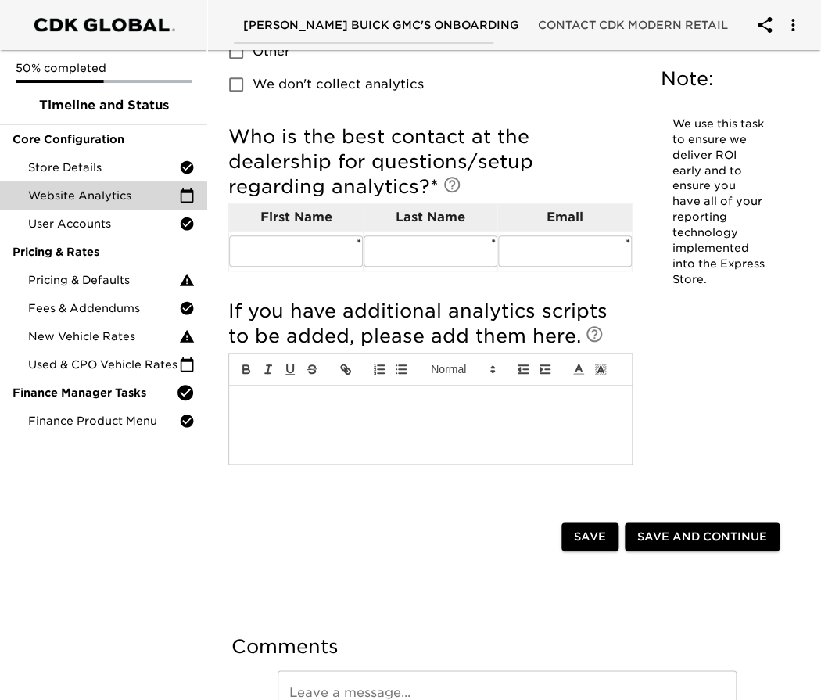
scroll to position [345, 0]
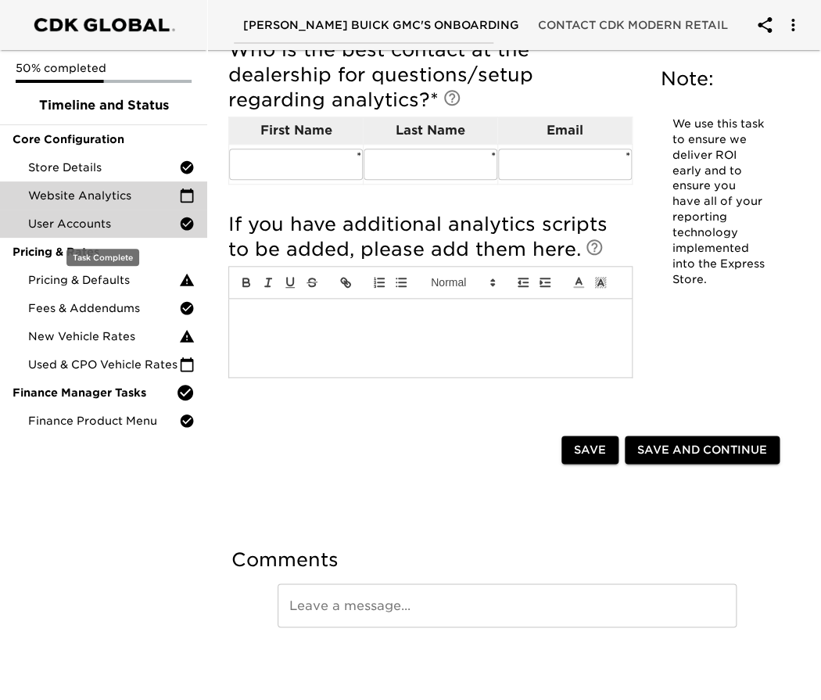
click at [110, 226] on span "User Accounts" at bounding box center [103, 224] width 151 height 16
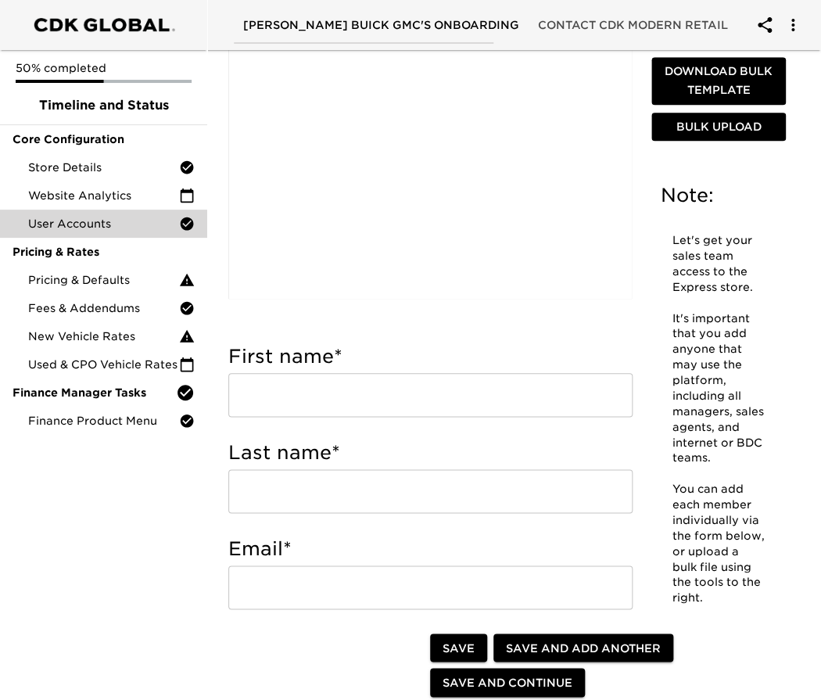
scroll to position [260, 0]
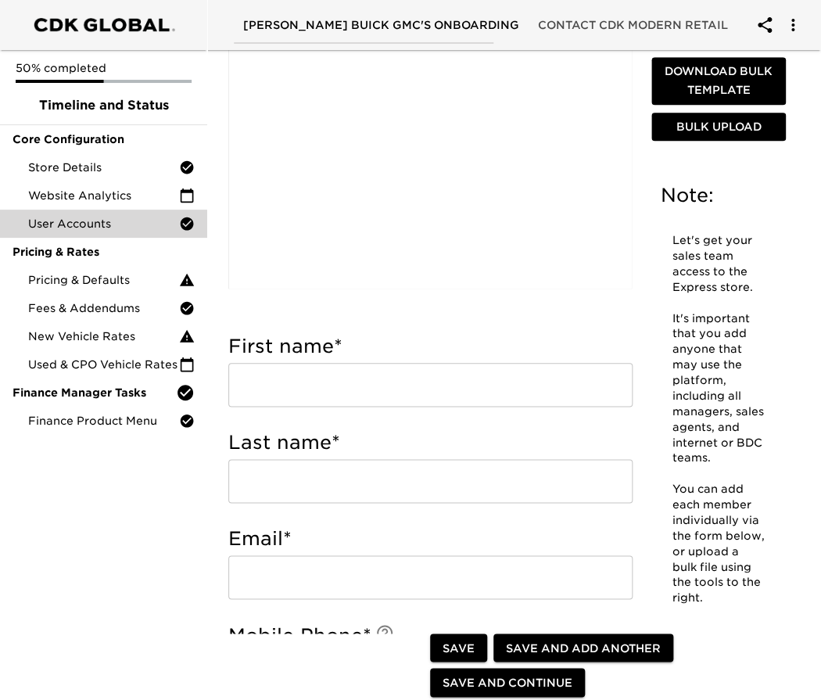
click at [274, 384] on input "text" at bounding box center [430, 385] width 404 height 44
click at [499, 239] on div "First name Last name Email Mobile Phone Phone Job Title CRM/User ID Department …" at bounding box center [429, 93] width 403 height 391
click at [121, 515] on div "50% completed Timeline and Status Core Configuration Store Details Website Anal…" at bounding box center [103, 350] width 207 height 700
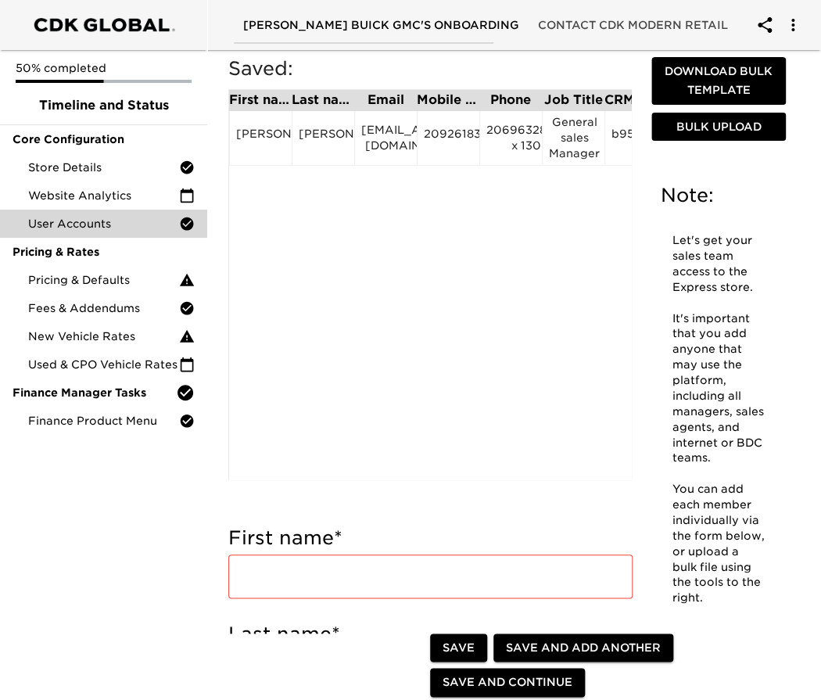
scroll to position [0, 0]
